Goal: Task Accomplishment & Management: Manage account settings

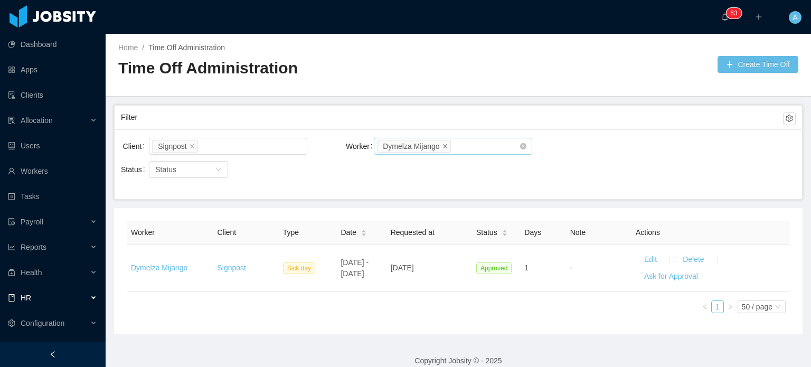
click at [443, 145] on icon "icon: close" at bounding box center [445, 146] width 4 height 4
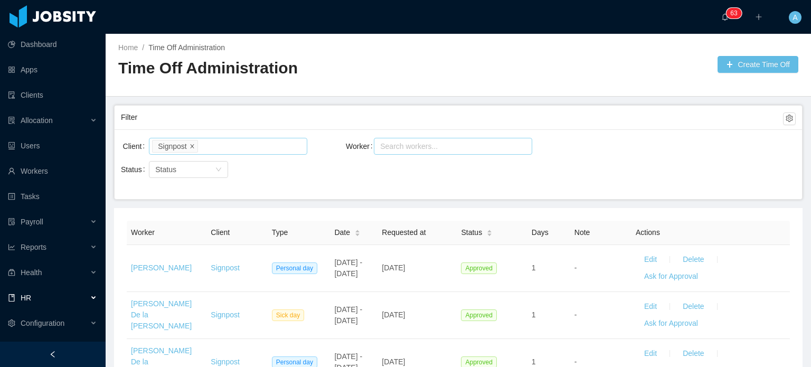
click at [190, 147] on icon "icon: close" at bounding box center [191, 145] width 5 height 5
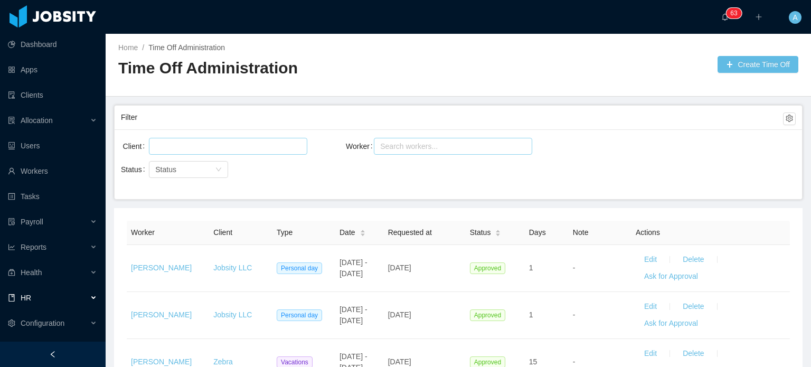
click at [190, 144] on div at bounding box center [226, 146] width 149 height 16
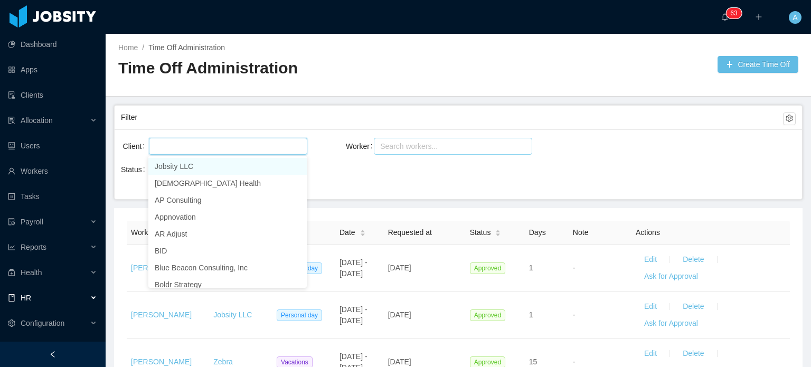
type input "*"
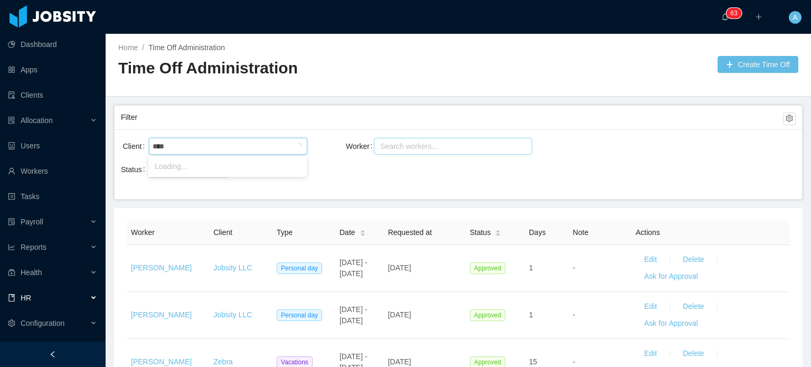
type input "*****"
click at [202, 164] on li "AgateSoftware" at bounding box center [227, 166] width 158 height 17
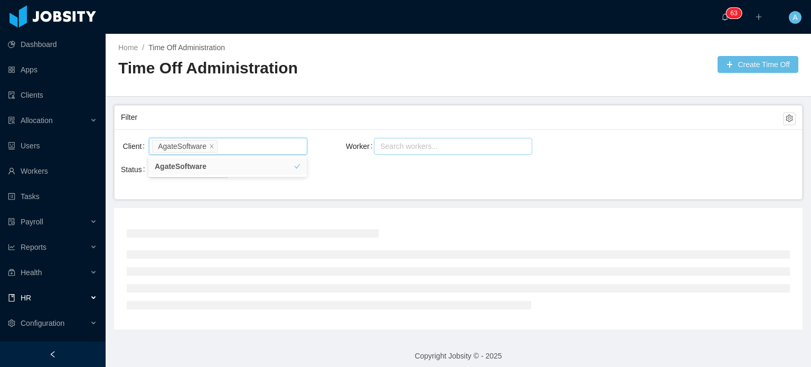
click at [401, 147] on div "Search workers..." at bounding box center [448, 146] width 136 height 11
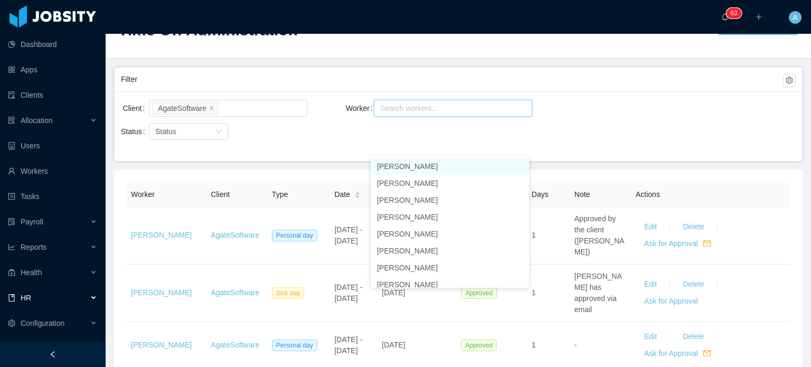
scroll to position [38, 0]
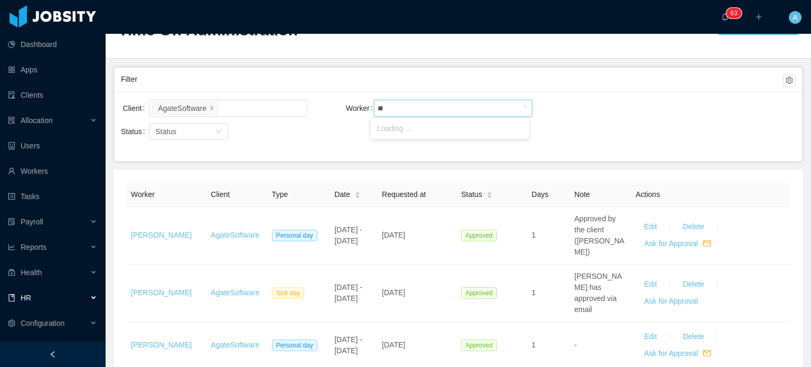
type input "***"
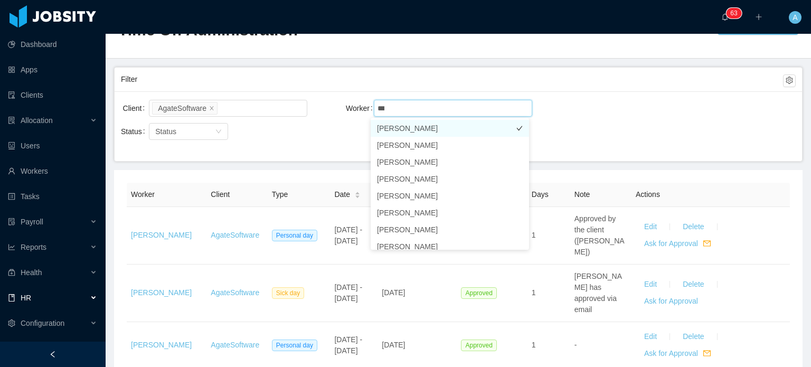
click at [413, 124] on li "Irice Reyes" at bounding box center [449, 128] width 158 height 17
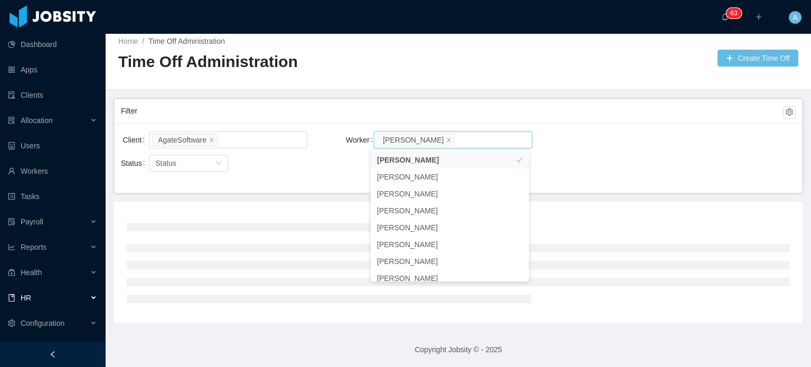
scroll to position [38, 0]
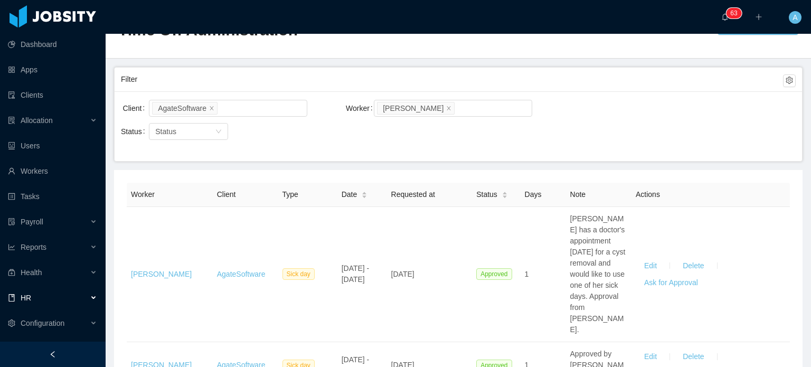
click at [585, 141] on div "Client AgateSoftware Worker Search workers... Irice Reyes Status Status" at bounding box center [458, 126] width 687 height 70
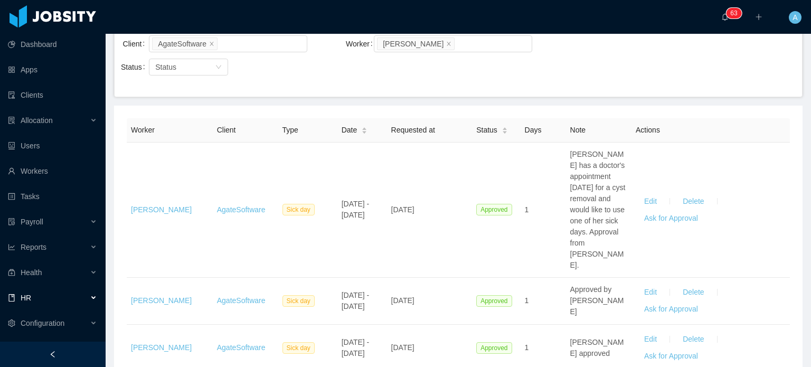
scroll to position [0, 0]
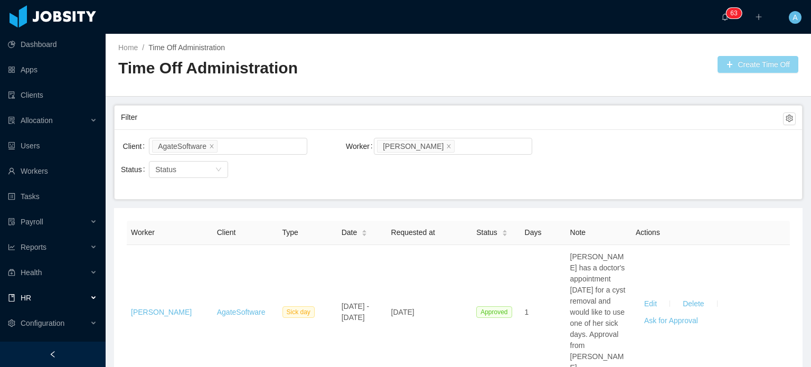
click at [732, 60] on button "Create Time Off" at bounding box center [757, 64] width 81 height 17
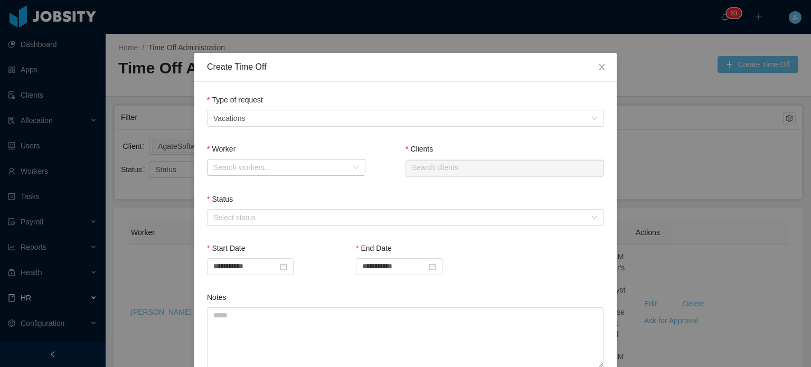
click at [304, 166] on div "Search workers..." at bounding box center [280, 167] width 134 height 11
type input "*****"
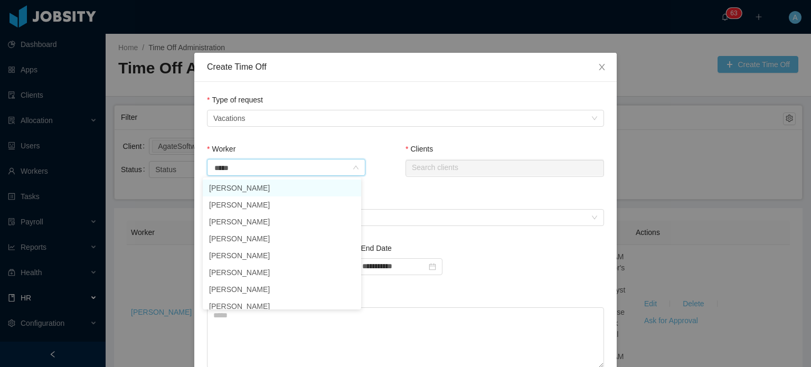
click at [270, 192] on li "Irice Reyes" at bounding box center [282, 187] width 158 height 17
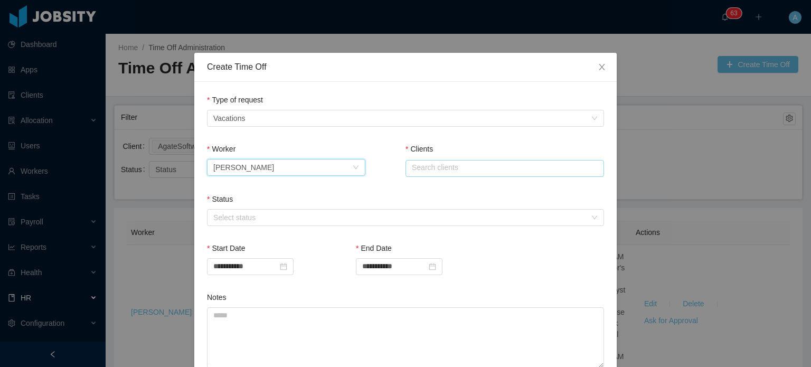
click at [427, 168] on input "text" at bounding box center [504, 168] width 198 height 17
click at [442, 190] on li "AgateSoftware" at bounding box center [500, 187] width 198 height 17
click at [443, 215] on div "Select status" at bounding box center [399, 217] width 373 height 11
type input "**********"
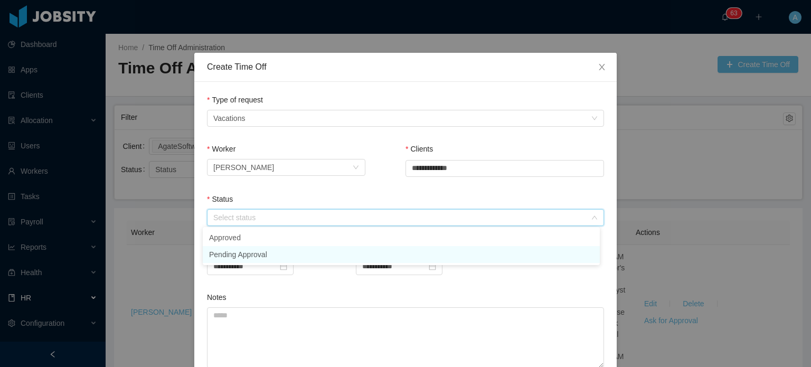
click at [342, 251] on li "Pending Approval" at bounding box center [401, 254] width 397 height 17
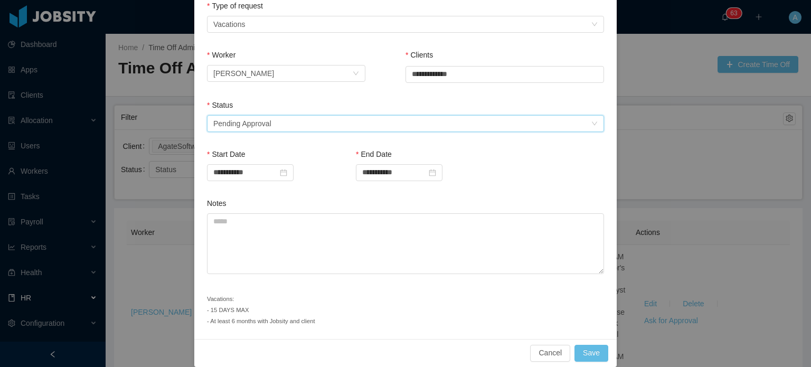
scroll to position [105, 0]
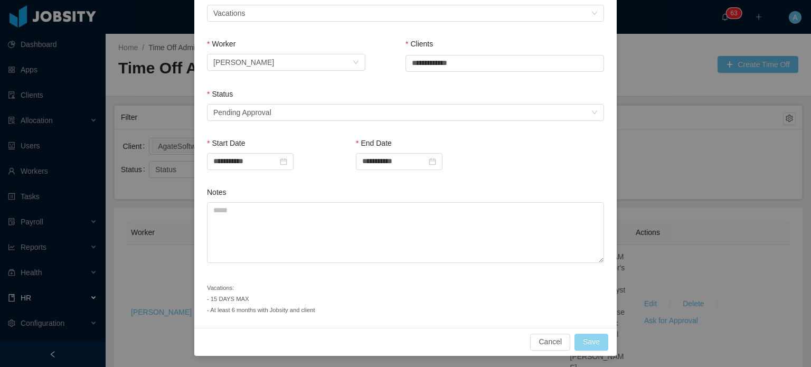
click at [593, 341] on button "Save" at bounding box center [591, 342] width 34 height 17
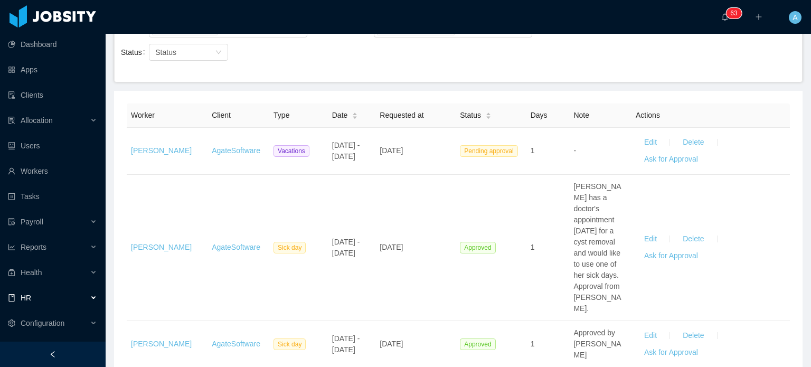
scroll to position [116, 0]
click at [593, 341] on td "Approved by Luis" at bounding box center [600, 345] width 62 height 47
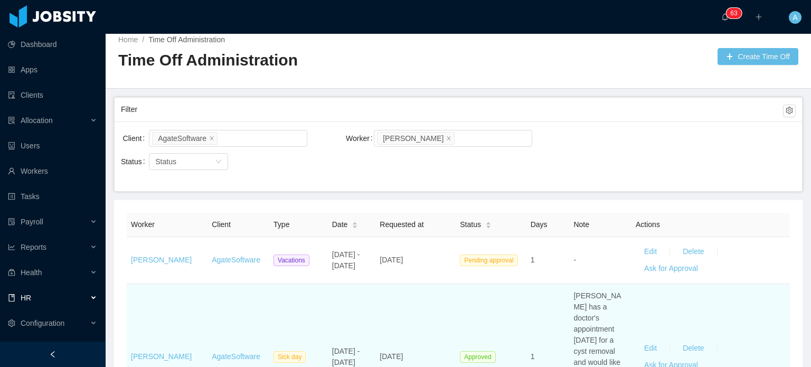
scroll to position [0, 0]
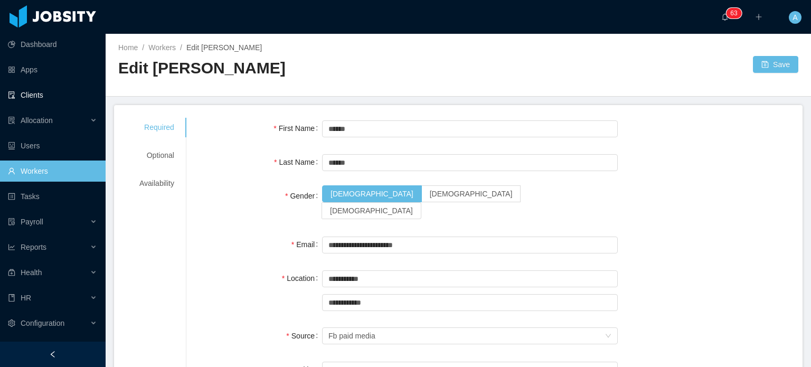
click at [30, 91] on link "Clients" at bounding box center [52, 94] width 89 height 21
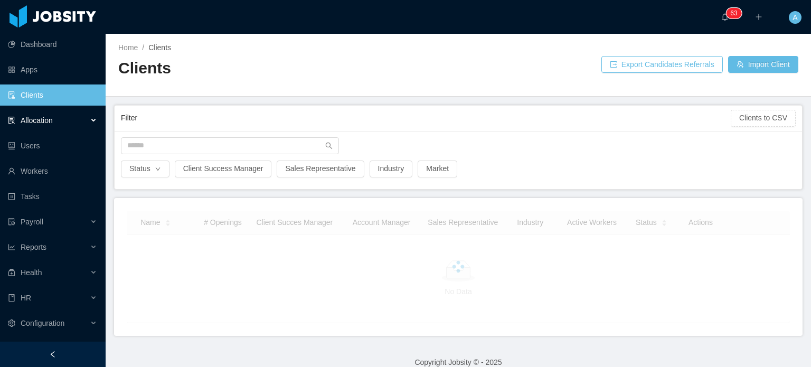
click at [95, 122] on div "Allocation" at bounding box center [53, 120] width 106 height 21
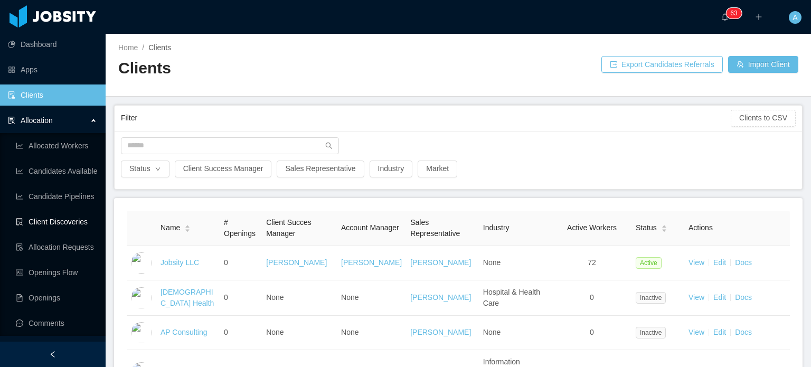
click at [68, 225] on link "Client Discoveries" at bounding box center [56, 221] width 81 height 21
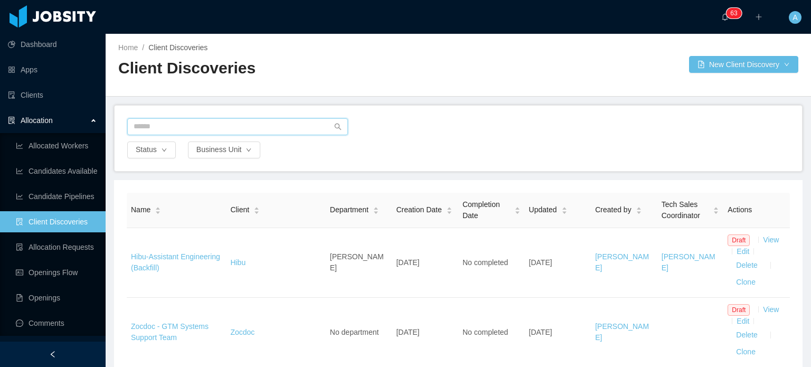
click at [239, 125] on input "text" at bounding box center [237, 126] width 221 height 17
type input "*****"
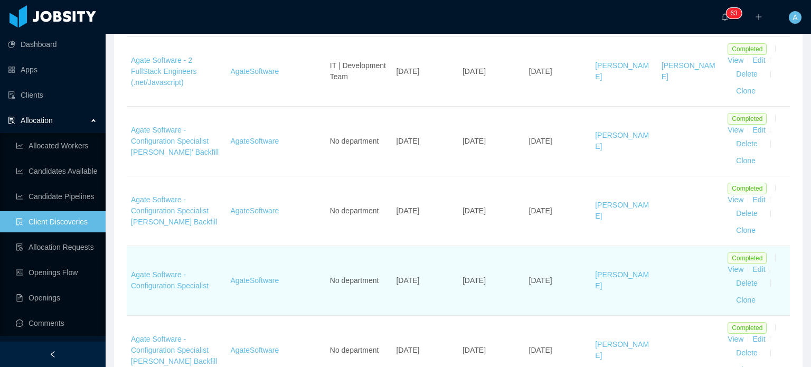
scroll to position [401, 0]
click at [741, 301] on button "Clone" at bounding box center [745, 299] width 36 height 17
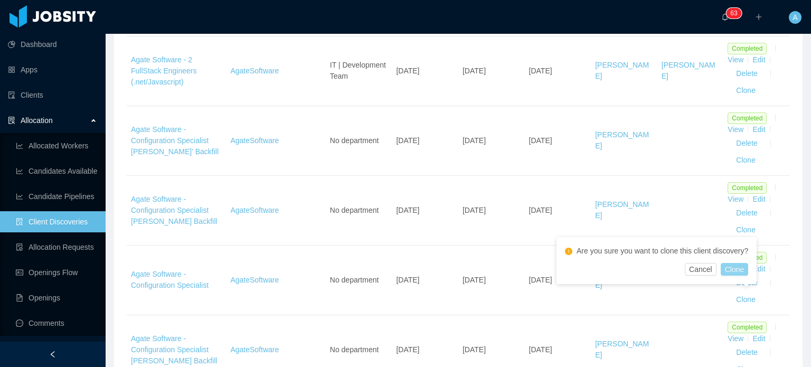
click at [737, 268] on button "Clone" at bounding box center [734, 269] width 28 height 13
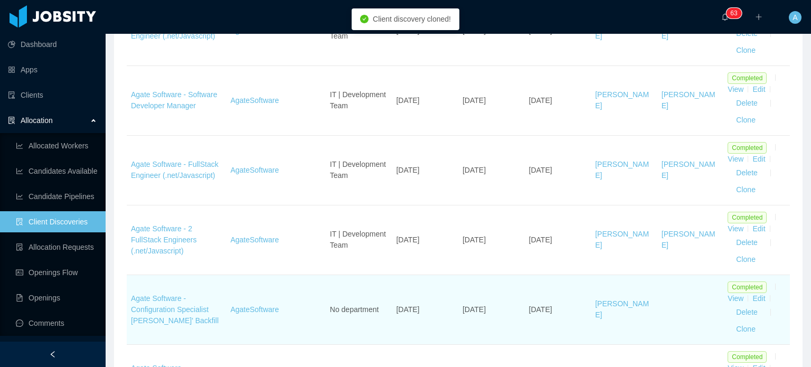
scroll to position [297, 0]
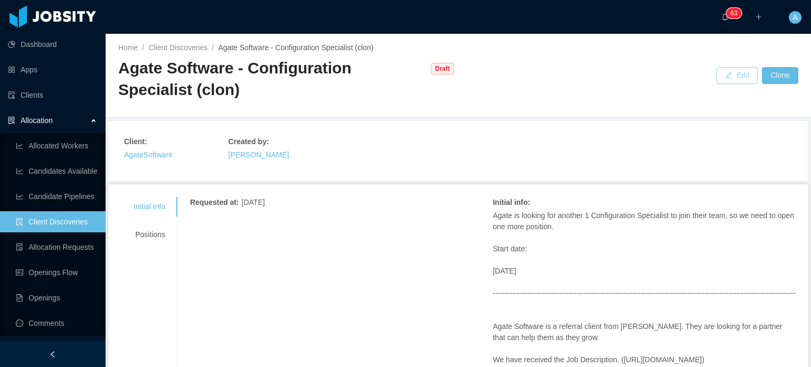
click at [718, 76] on button "Edit" at bounding box center [736, 75] width 41 height 17
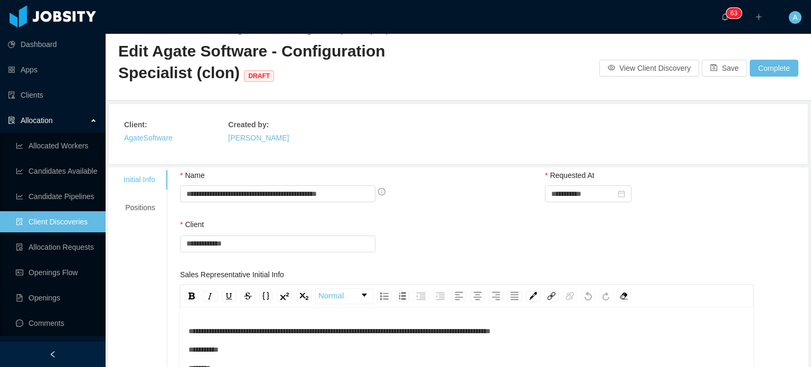
scroll to position [18, 0]
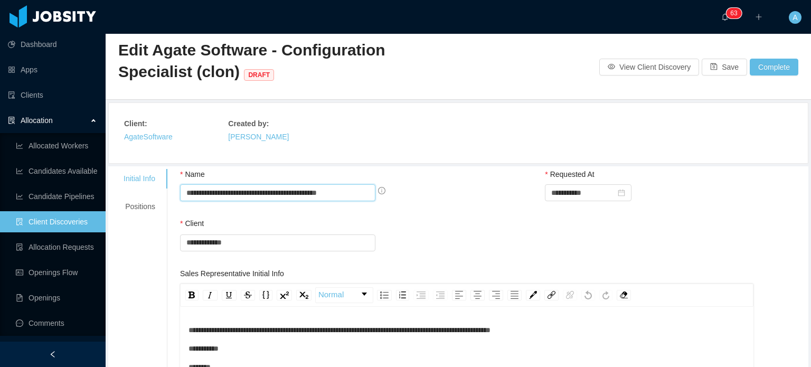
click at [346, 192] on input "**********" at bounding box center [277, 192] width 195 height 17
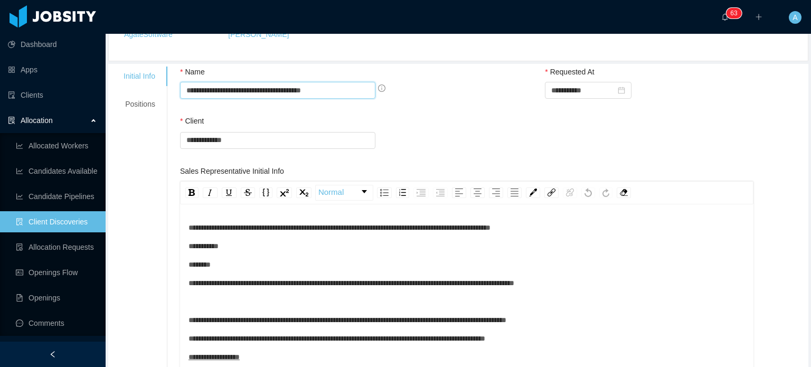
scroll to position [120, 0]
type input "**********"
click at [196, 265] on span "********" at bounding box center [199, 264] width 22 height 7
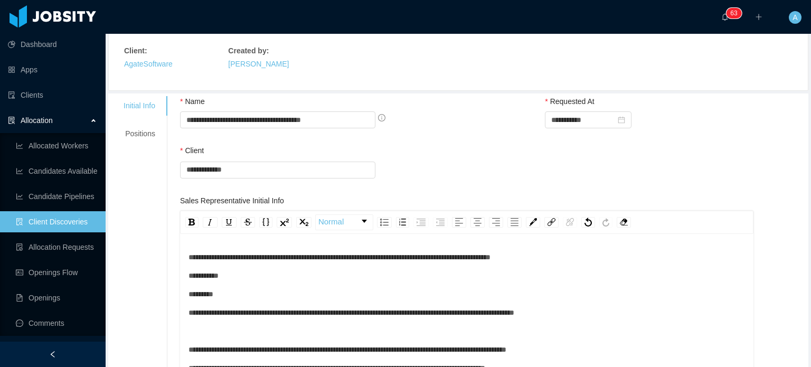
scroll to position [0, 0]
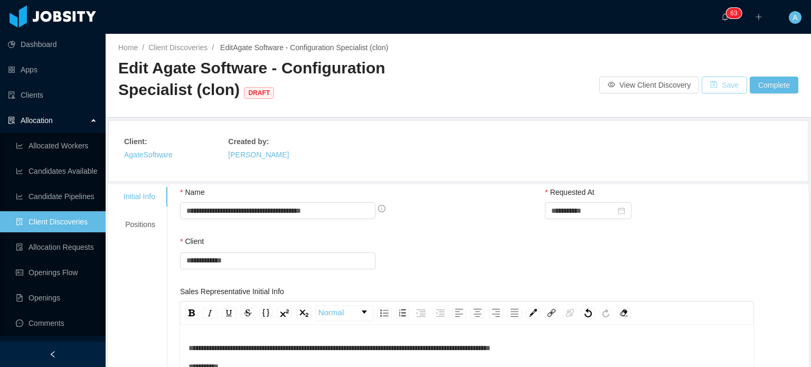
drag, startPoint x: 708, startPoint y: 86, endPoint x: 707, endPoint y: 135, distance: 48.6
click at [707, 135] on main "**********" at bounding box center [458, 200] width 705 height 333
click at [705, 83] on button "Save" at bounding box center [723, 85] width 45 height 17
click at [42, 94] on link "Clients" at bounding box center [52, 94] width 89 height 21
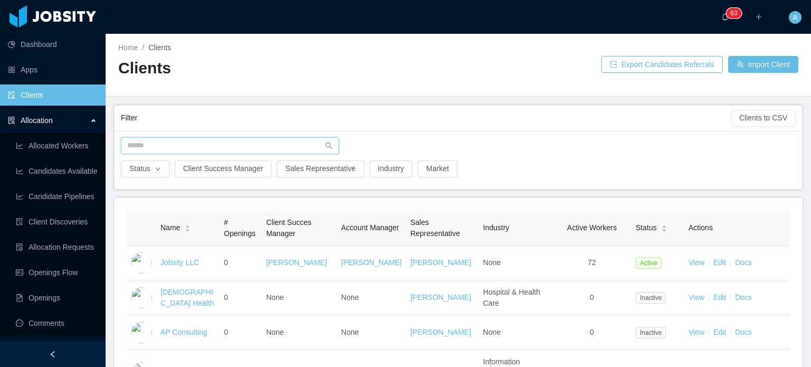
click at [160, 146] on input "text" at bounding box center [230, 145] width 218 height 17
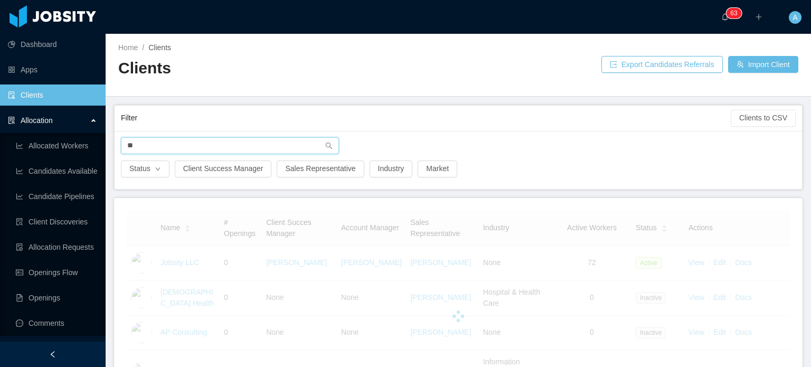
type input "*"
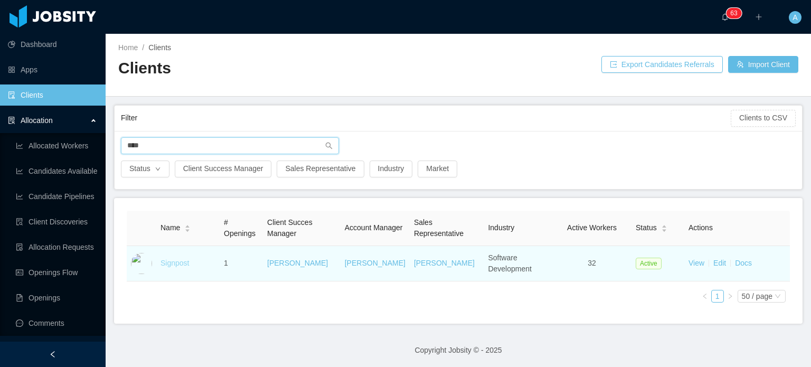
type input "****"
click at [174, 263] on link "Signpost" at bounding box center [174, 263] width 28 height 8
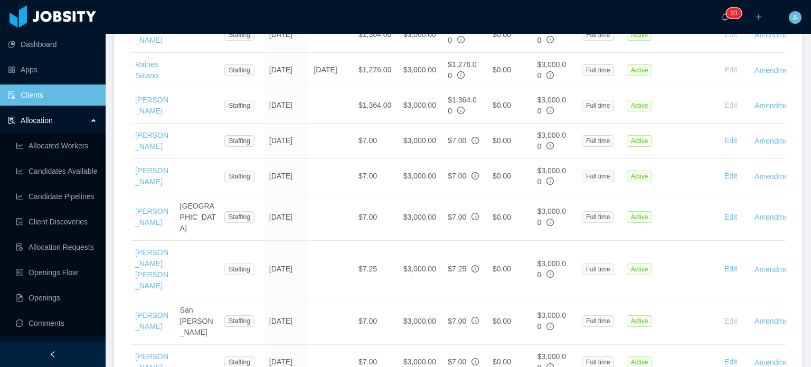
scroll to position [817, 0]
